Goal: Task Accomplishment & Management: Manage account settings

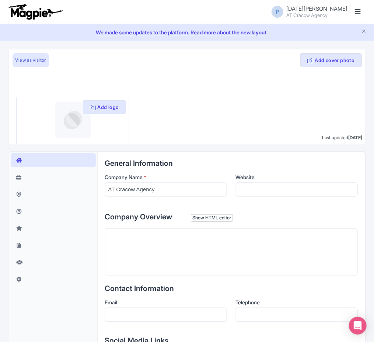
click at [363, 11] on link at bounding box center [358, 12] width 12 height 12
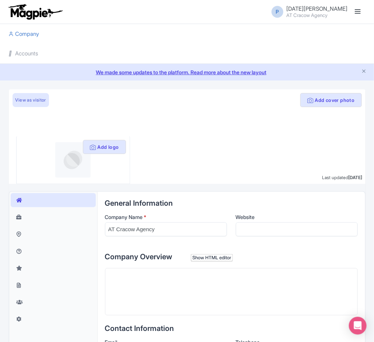
click at [40, 50] on li "Accounts" at bounding box center [187, 54] width 366 height 20
click at [36, 52] on link "Accounts" at bounding box center [24, 54] width 30 height 20
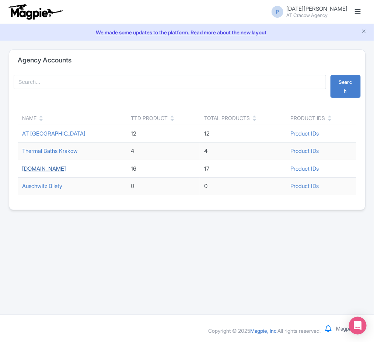
click at [44, 172] on link "[DOMAIN_NAME]" at bounding box center [44, 168] width 44 height 7
click at [45, 171] on link "[DOMAIN_NAME]" at bounding box center [44, 168] width 44 height 7
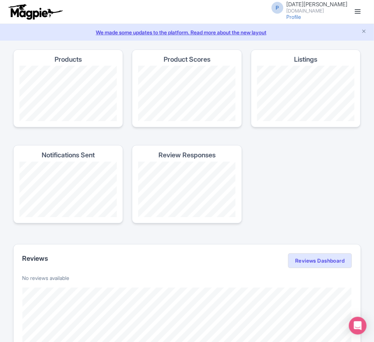
click at [355, 10] on link at bounding box center [358, 12] width 12 height 12
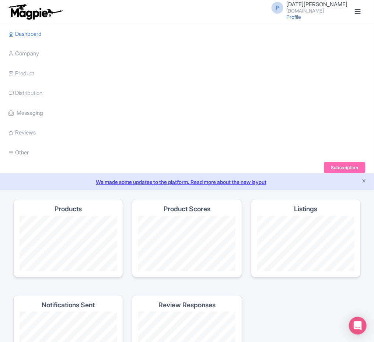
click at [42, 71] on li "Product My Products Image Library Rate Sheets" at bounding box center [187, 73] width 366 height 20
click at [19, 75] on link "Product" at bounding box center [22, 73] width 26 height 20
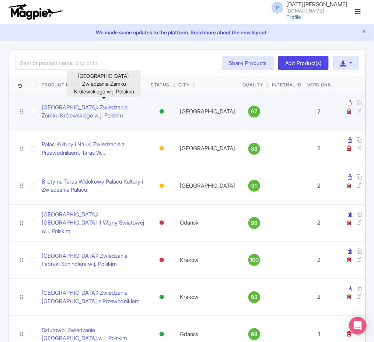
click at [100, 107] on link "Warszawa: Zwiedzanie Zamku Królewskiego w j. Polskim" at bounding box center [93, 111] width 103 height 17
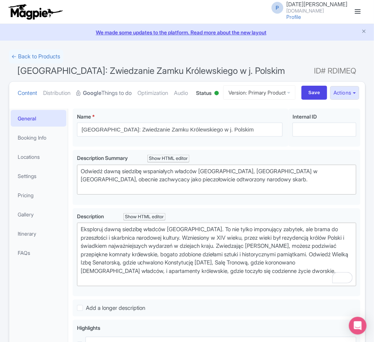
click at [95, 99] on link "Google Things to do" at bounding box center [104, 93] width 55 height 23
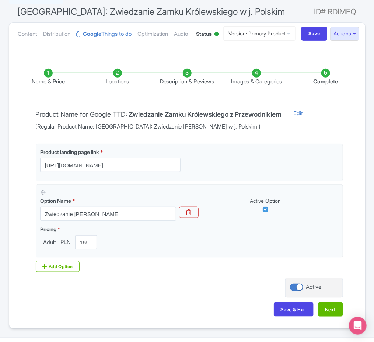
scroll to position [61, 0]
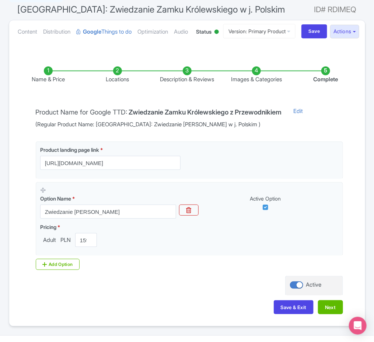
click at [117, 84] on li "Locations" at bounding box center [117, 74] width 69 height 17
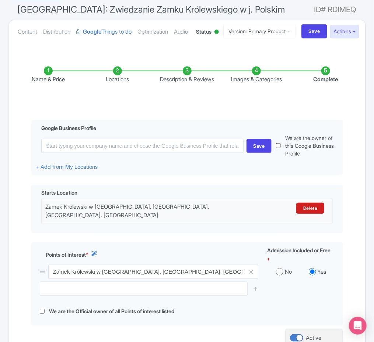
click at [253, 84] on li "Images & Categories" at bounding box center [256, 74] width 69 height 17
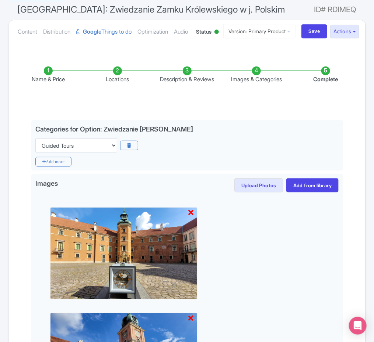
scroll to position [0, 0]
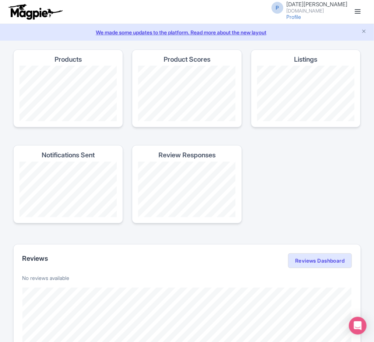
click at [358, 9] on link at bounding box center [358, 12] width 12 height 12
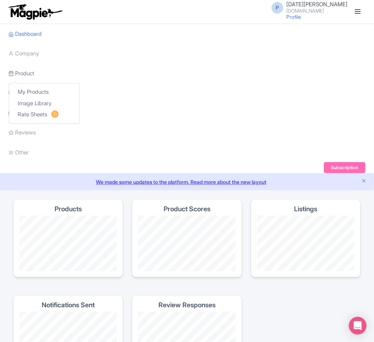
click at [32, 74] on link "Product" at bounding box center [22, 73] width 26 height 20
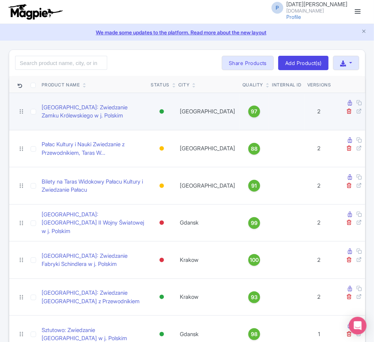
scroll to position [51, 0]
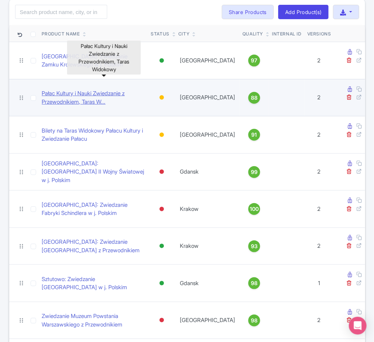
click at [84, 89] on link "Pałac Kultury i Nauki Zwiedzanie z Przewodnikiem, Taras W..." at bounding box center [93, 97] width 103 height 17
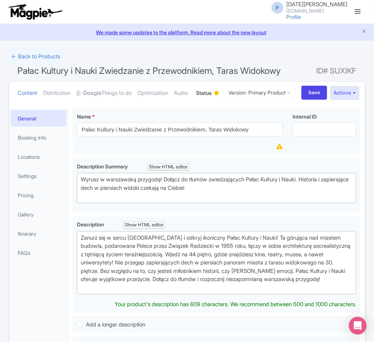
click at [192, 70] on span "Pałac Kultury i Nauki Zwiedzanie z Przewodnikiem, Taras Widokowy" at bounding box center [150, 70] width 264 height 11
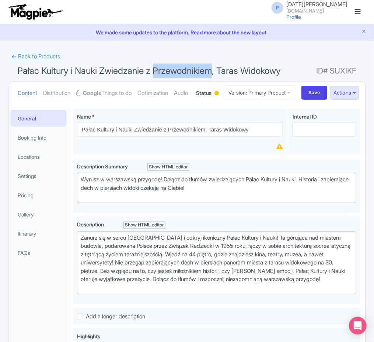
click at [192, 70] on span "Pałac Kultury i Nauki Zwiedzanie z Przewodnikiem, Taras Widokowy" at bounding box center [150, 70] width 264 height 11
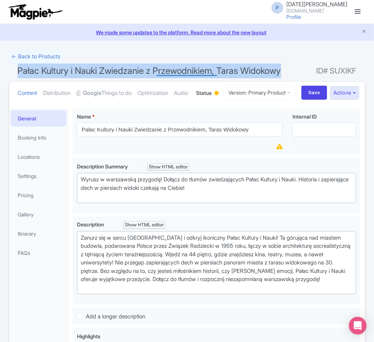
click at [192, 70] on span "Pałac Kultury i Nauki Zwiedzanie z Przewodnikiem, Taras Widokowy" at bounding box center [150, 70] width 264 height 11
copy h1 "Pałac Kultury i Nauki Zwiedzanie z Przewodnikiem, Taras Widokowy"
